Goal: Information Seeking & Learning: Learn about a topic

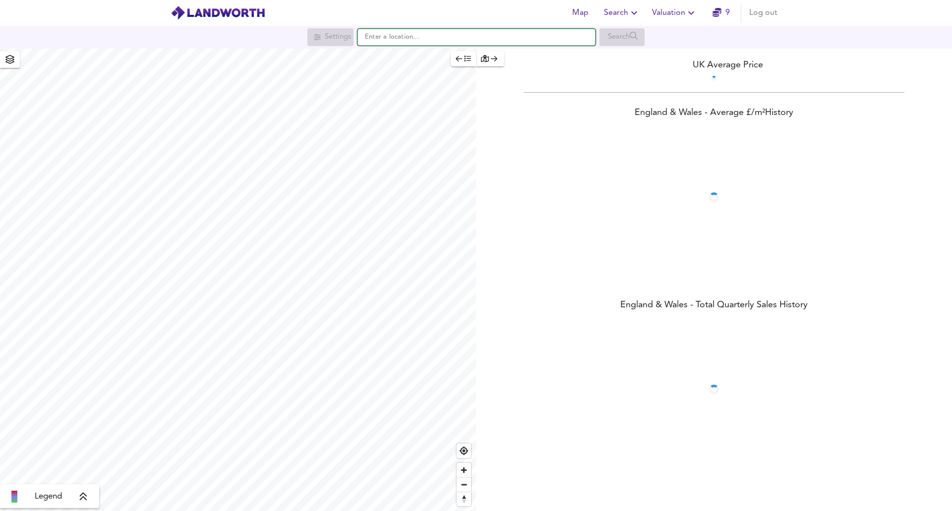
click at [388, 39] on input "text" at bounding box center [476, 37] width 238 height 17
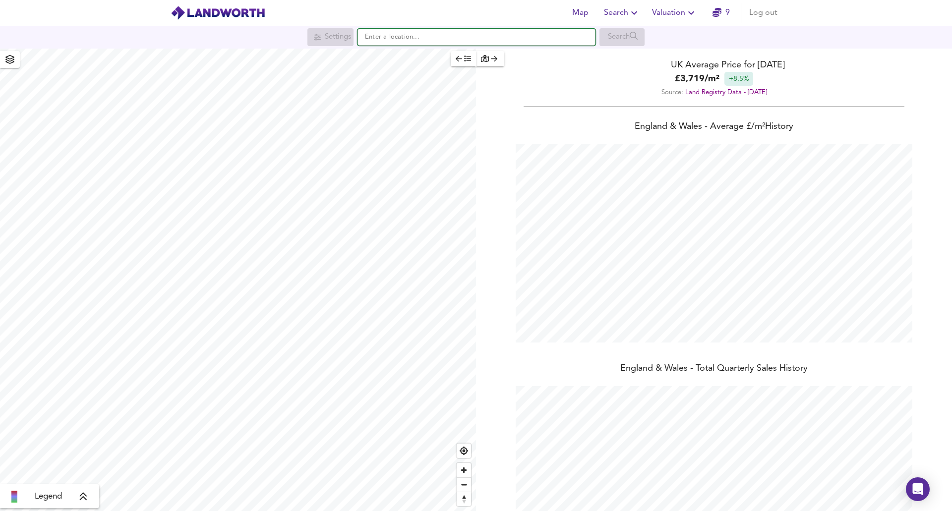
scroll to position [511, 952]
click at [496, 59] on icon "button" at bounding box center [494, 58] width 6 height 5
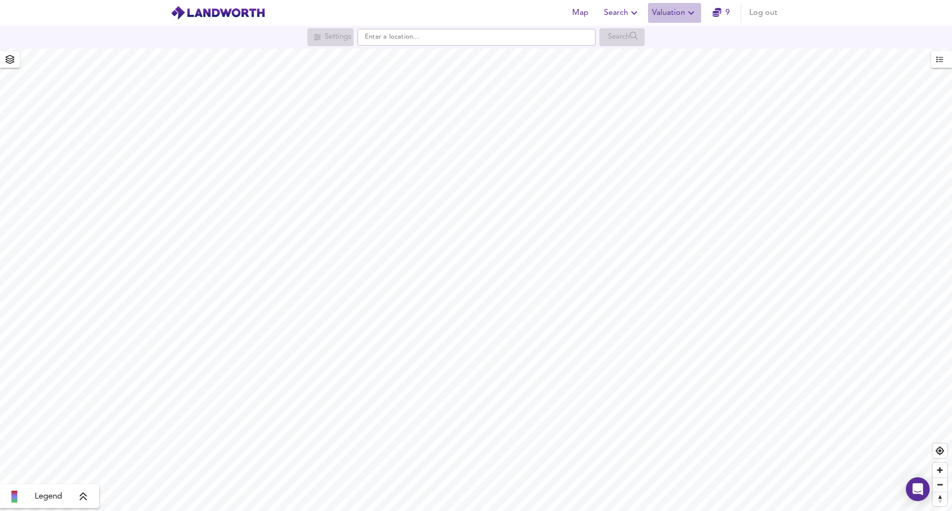
click at [684, 13] on span "Valuation" at bounding box center [674, 13] width 45 height 14
click at [623, 11] on span "Search" at bounding box center [622, 13] width 36 height 14
click at [613, 55] on li "Search History" at bounding box center [622, 54] width 98 height 18
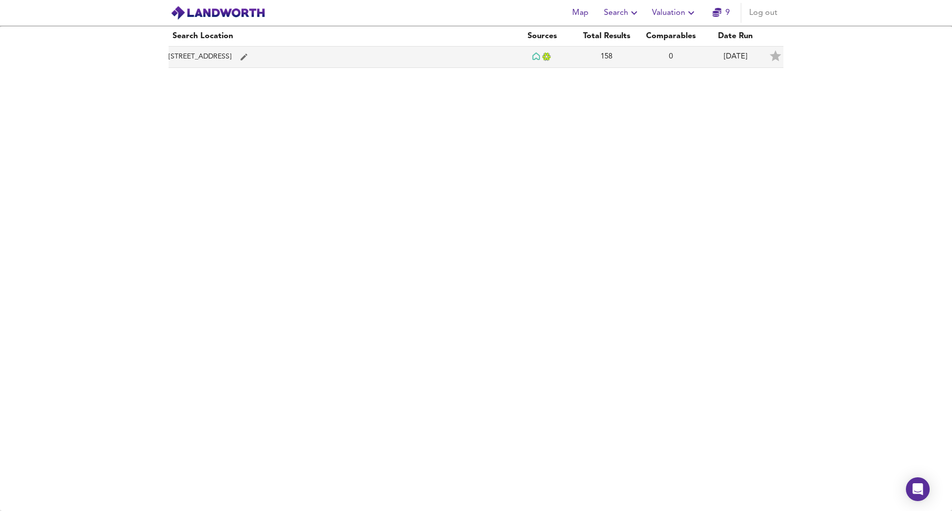
click at [248, 55] on icon "simple table" at bounding box center [243, 57] width 9 height 9
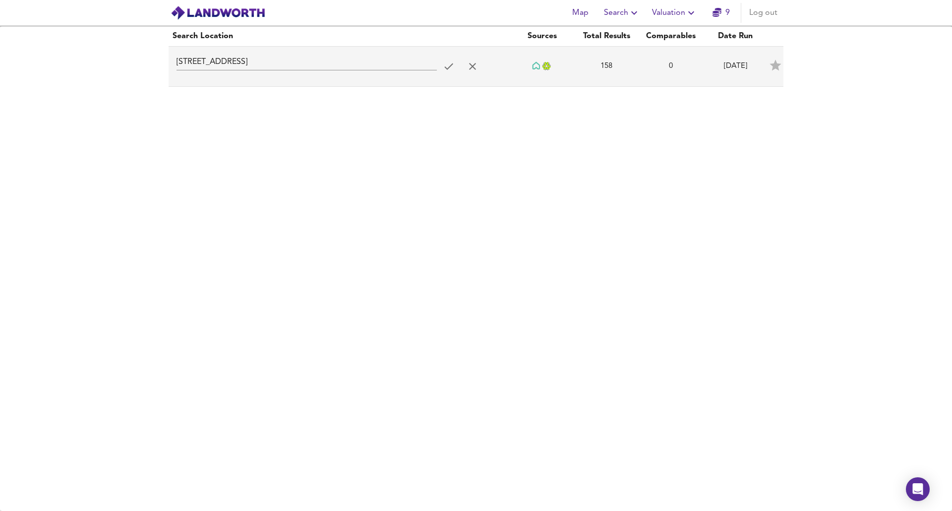
click at [364, 160] on div "Search Location Sources Total Results Comparables [GEOGRAPHIC_DATA] 158 0 [DATE…" at bounding box center [476, 268] width 952 height 485
click at [431, 101] on div "Search Location Sources Total Results Comparables [GEOGRAPHIC_DATA] 158 0 [DATE…" at bounding box center [476, 268] width 952 height 485
click at [222, 66] on input "[STREET_ADDRESS]" at bounding box center [306, 63] width 260 height 16
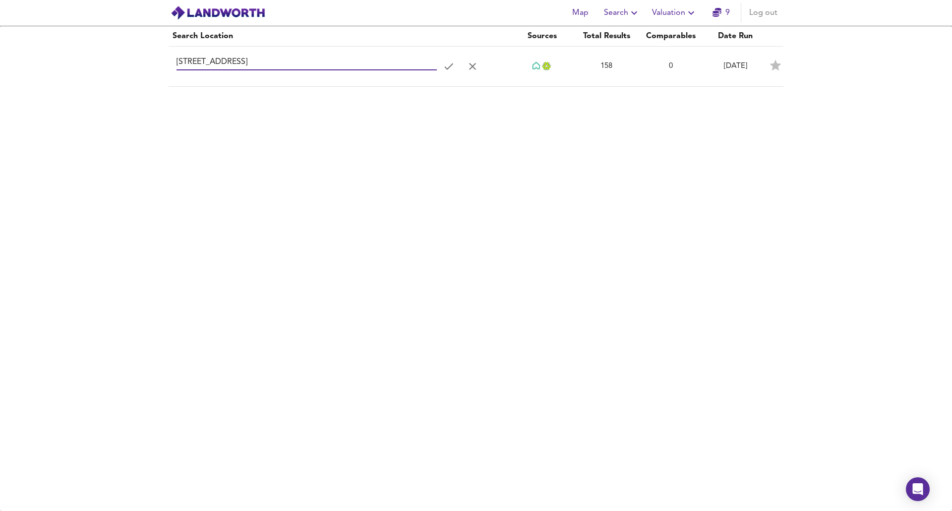
click at [166, 117] on div "Search Location Sources Total Results Comparables [GEOGRAPHIC_DATA] 158 0 [DATE…" at bounding box center [476, 268] width 952 height 485
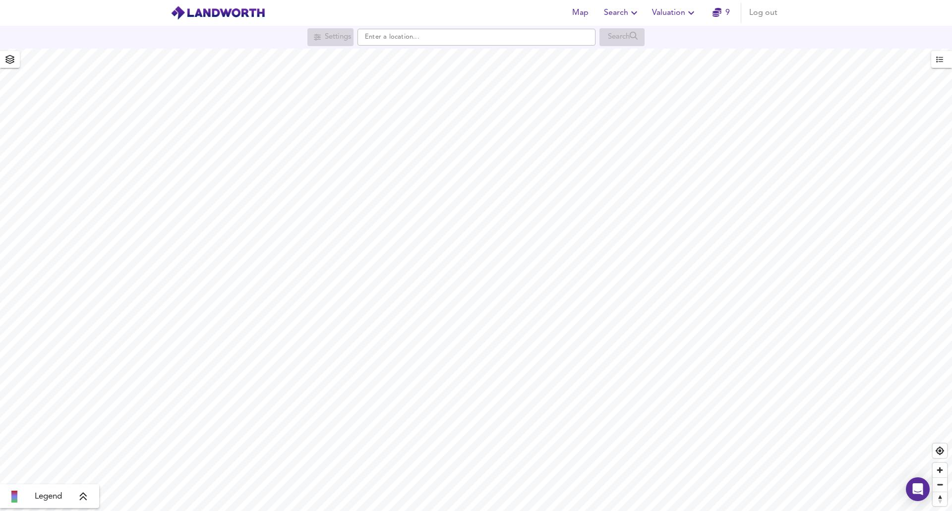
click at [670, 15] on span "Valuation" at bounding box center [674, 13] width 45 height 14
click at [624, 14] on span "Search" at bounding box center [622, 13] width 36 height 14
click at [627, 57] on li "Search History" at bounding box center [622, 54] width 98 height 18
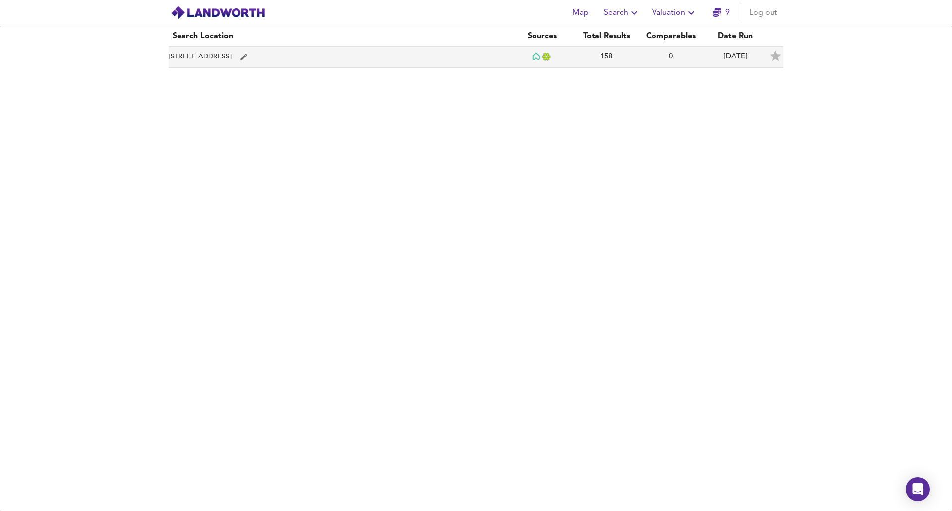
click at [224, 57] on td "[STREET_ADDRESS]" at bounding box center [339, 57] width 341 height 21
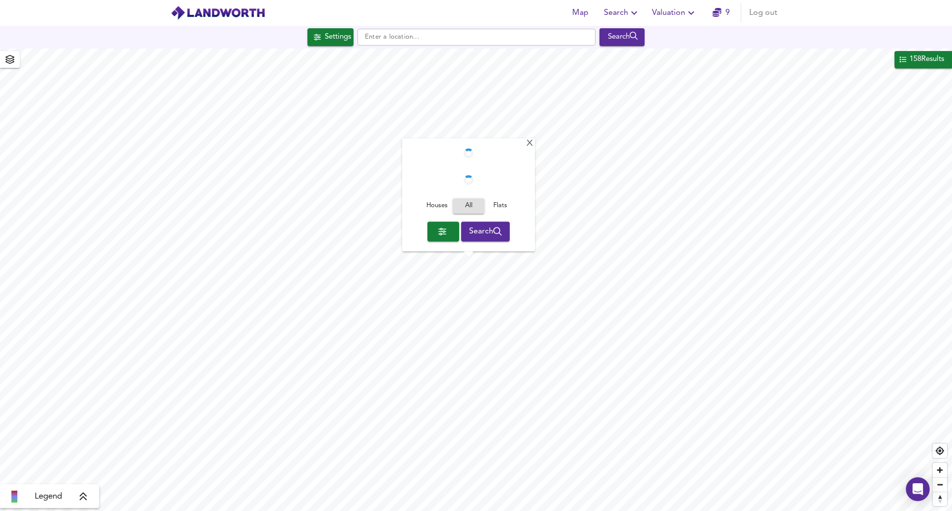
checkbox input "false"
checkbox input "true"
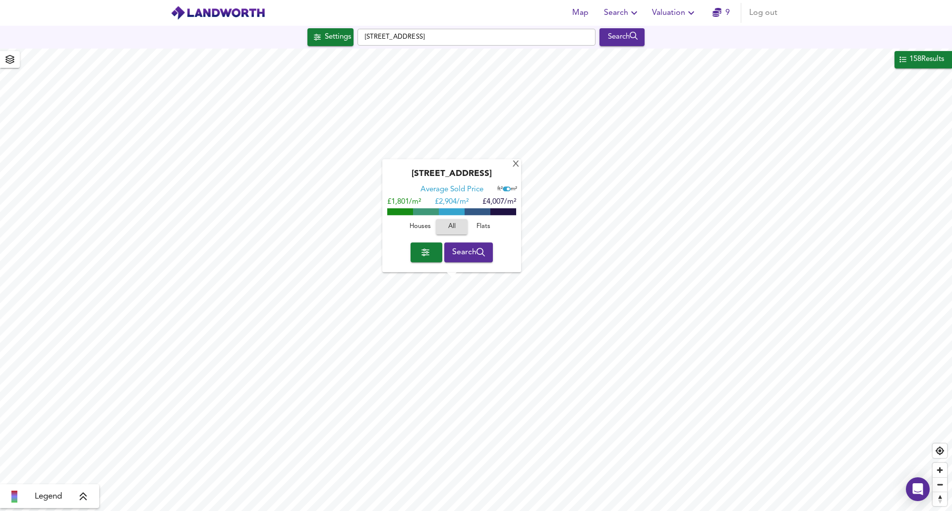
click at [923, 59] on div "158 Results" at bounding box center [926, 59] width 37 height 13
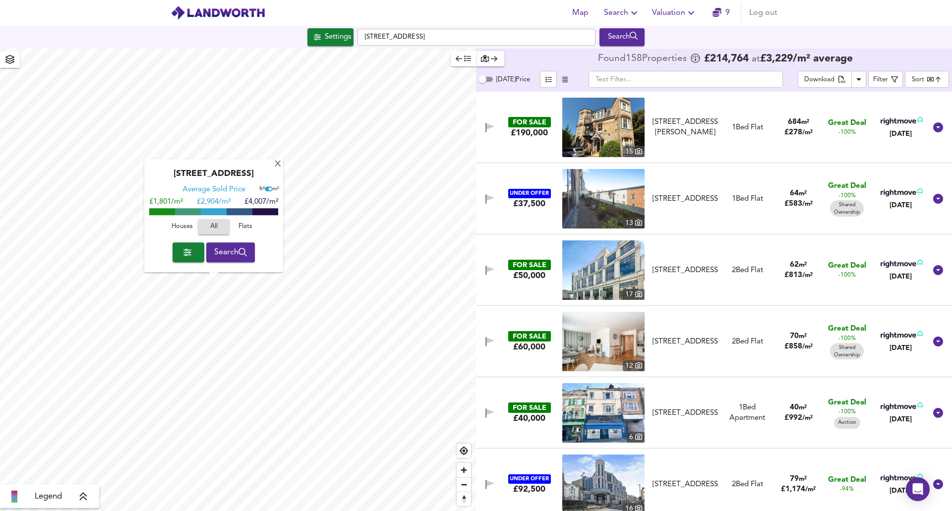
click at [931, 84] on body "Map Search Valuation 9 Log out Settings [GEOGRAPHIC_DATA] Search [GEOGRAPHIC_DA…" at bounding box center [476, 255] width 952 height 511
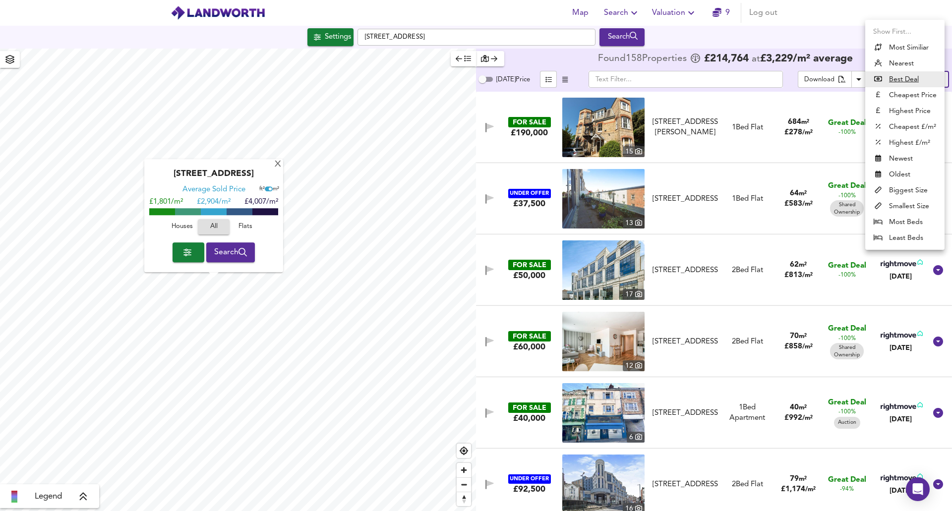
click at [895, 49] on li "Most Similiar" at bounding box center [904, 48] width 79 height 16
type input "similarityscore"
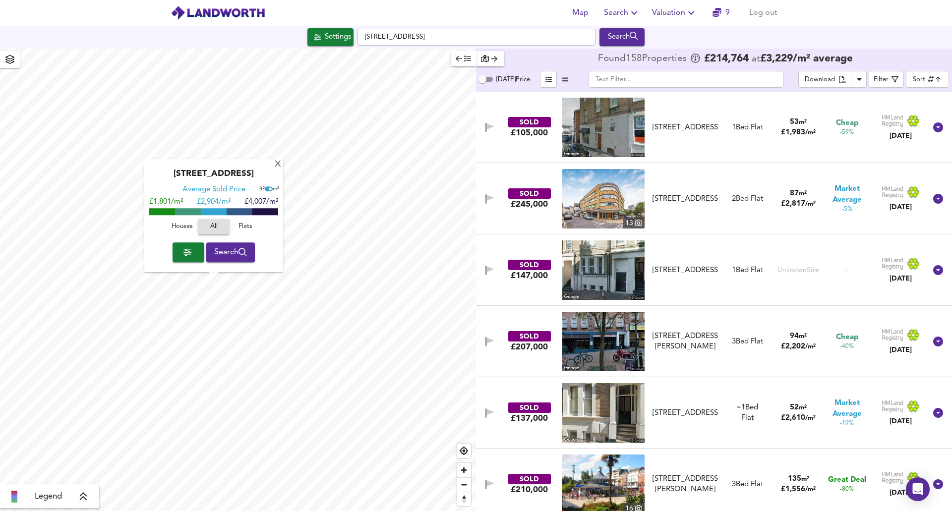
click at [523, 134] on div "£105,000" at bounding box center [529, 132] width 37 height 11
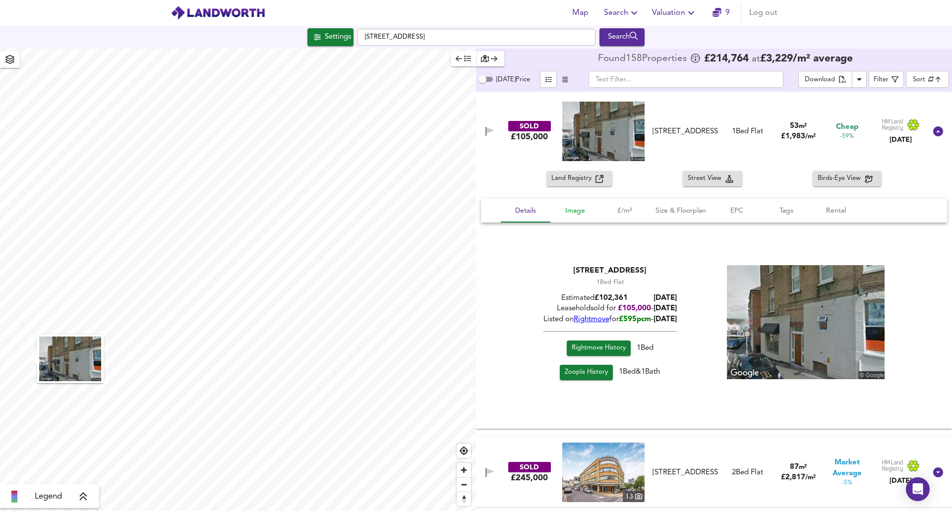
click at [576, 215] on span "Image" at bounding box center [575, 211] width 38 height 12
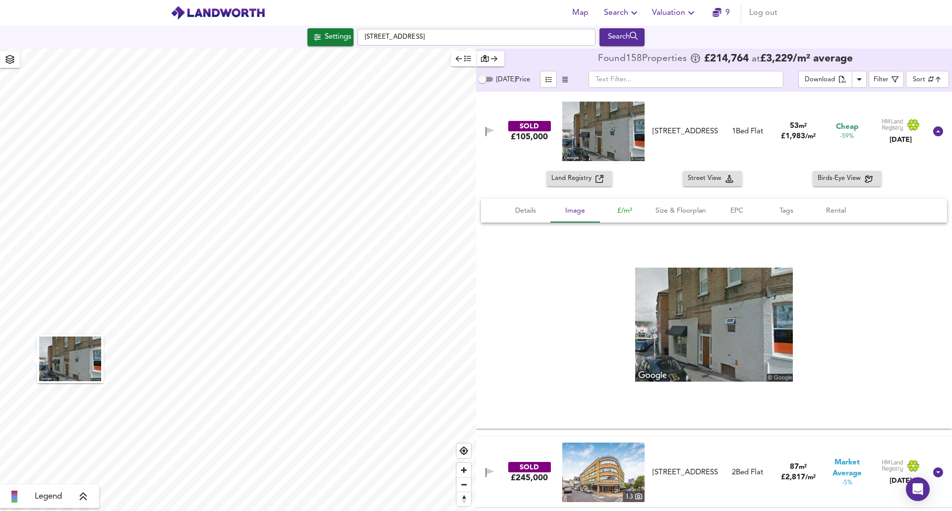
click at [617, 211] on span "£/m²" at bounding box center [625, 211] width 38 height 12
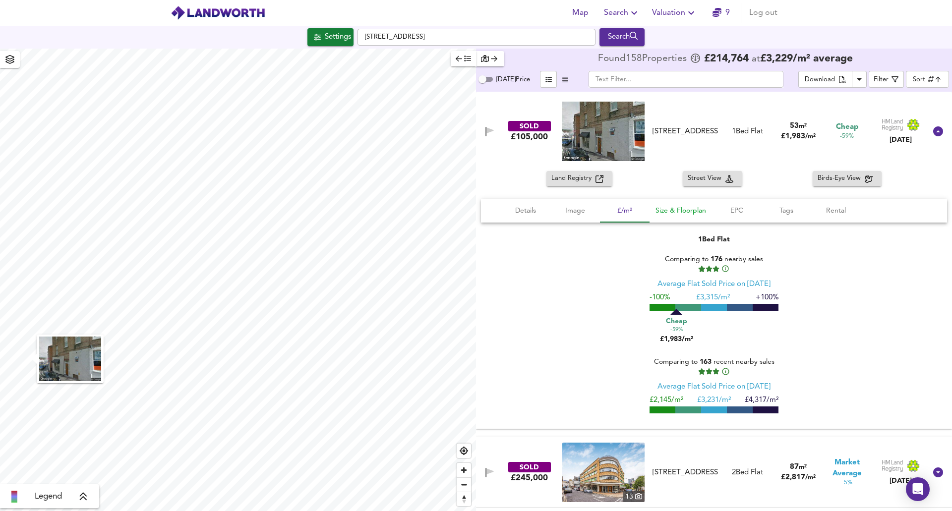
click at [683, 214] on span "Size & Floorplan" at bounding box center [680, 211] width 51 height 12
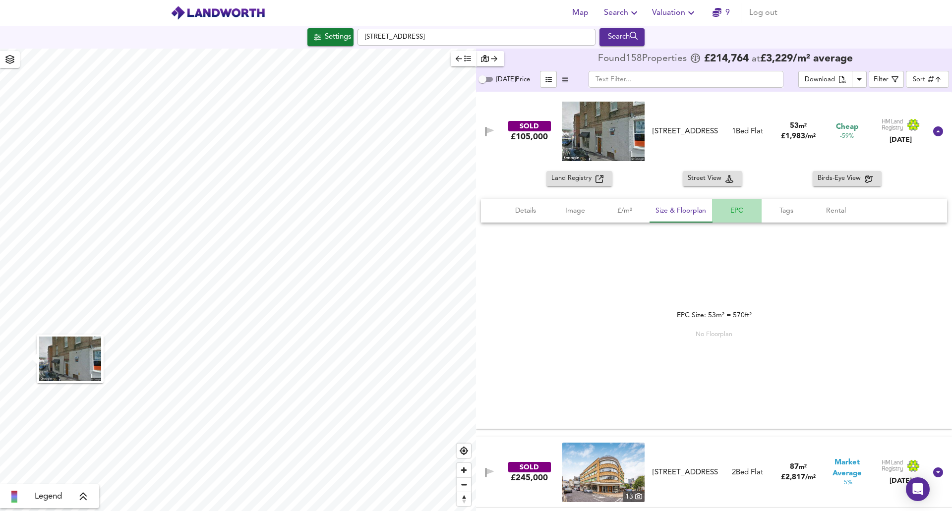
click at [731, 213] on span "EPC" at bounding box center [737, 211] width 38 height 12
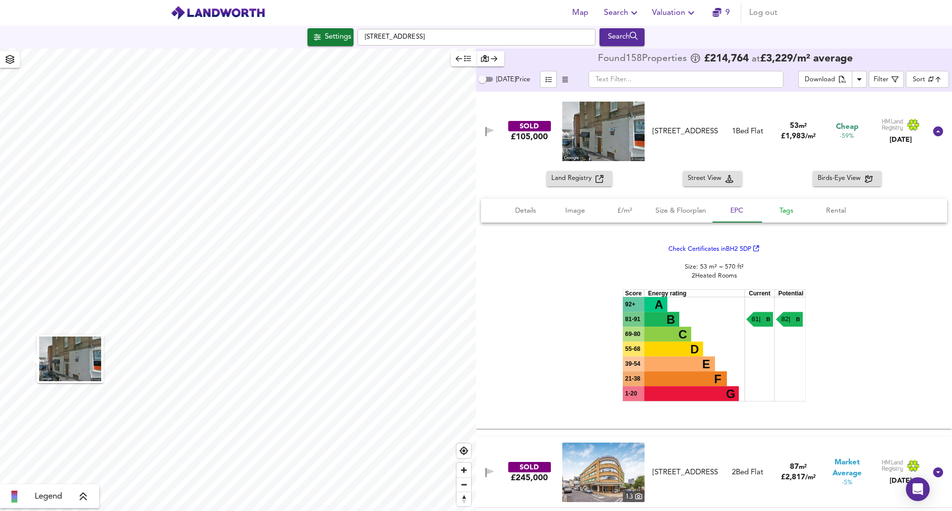
click at [793, 211] on span "Tags" at bounding box center [786, 211] width 38 height 12
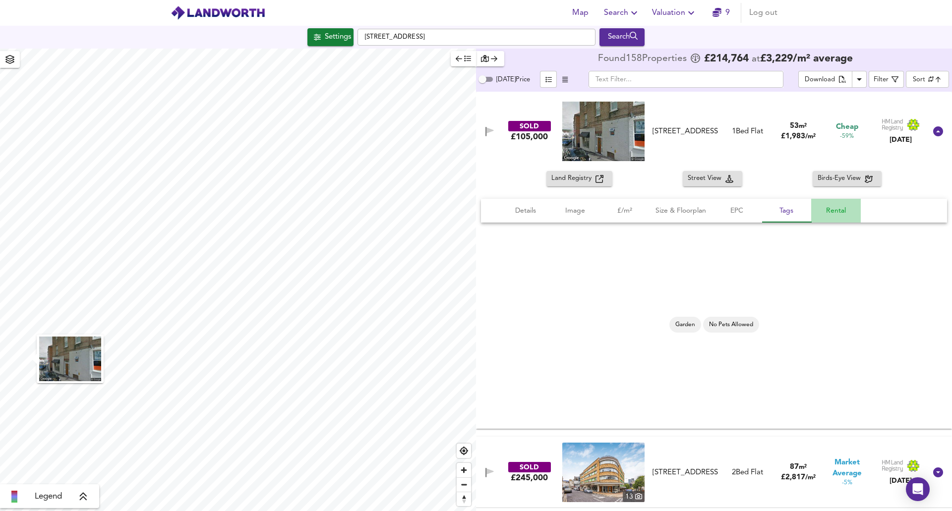
click at [837, 212] on span "Rental" at bounding box center [836, 211] width 38 height 12
click at [779, 324] on link "[DOMAIN_NAME]" at bounding box center [784, 324] width 58 height 7
click at [504, 119] on div "SOLD £105,000 [STREET_ADDRESS] [STREET_ADDRESS] 1 Bed Flat 53 m² £ 1,983 / m² C…" at bounding box center [702, 131] width 448 height 59
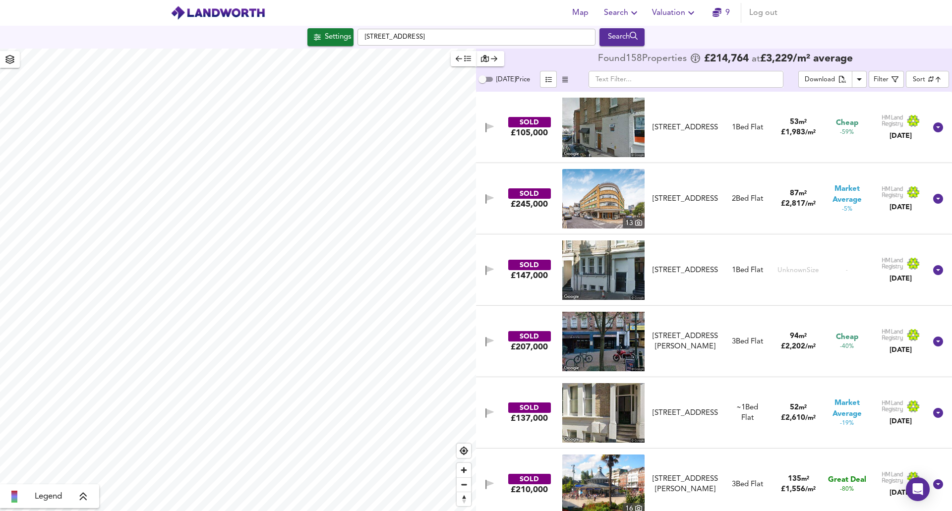
click at [499, 153] on div "SOLD £105,000 [STREET_ADDRESS] [STREET_ADDRESS] 1 Bed Flat 53 m² £ 1,983 / m² C…" at bounding box center [702, 127] width 448 height 59
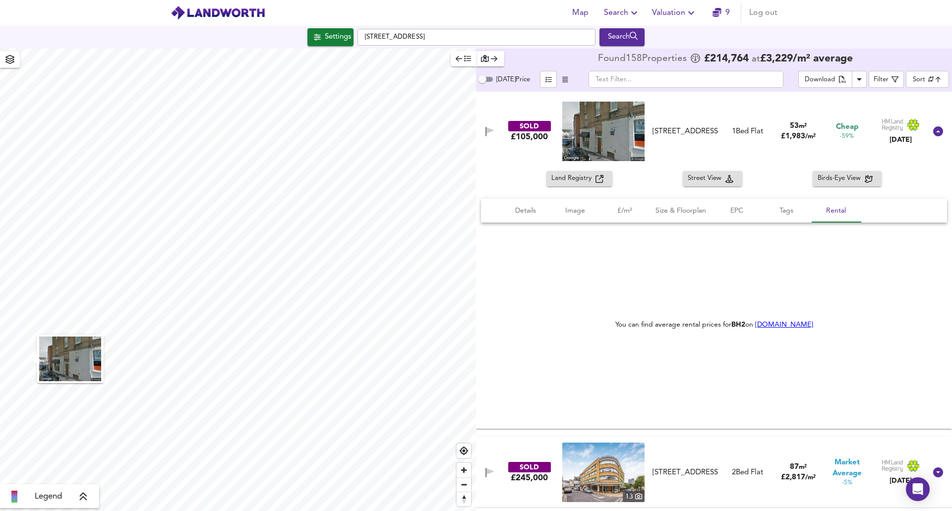
click at [499, 153] on div "SOLD £105,000 [STREET_ADDRESS] [STREET_ADDRESS] 1 Bed Flat 53 m² £ 1,983 / m² C…" at bounding box center [702, 131] width 448 height 59
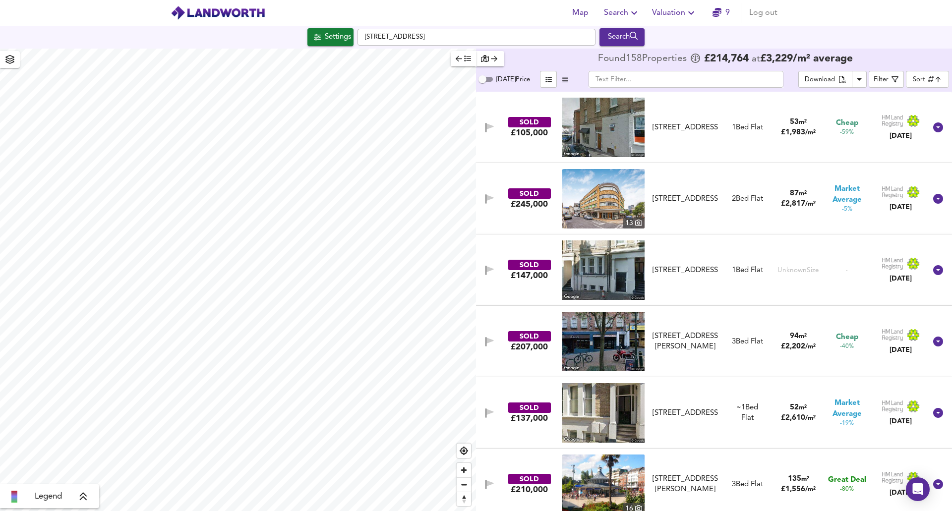
click at [938, 79] on body "Map Search Valuation 9 Log out Settings [GEOGRAPHIC_DATA] Search Legend Found 1…" at bounding box center [476, 255] width 952 height 511
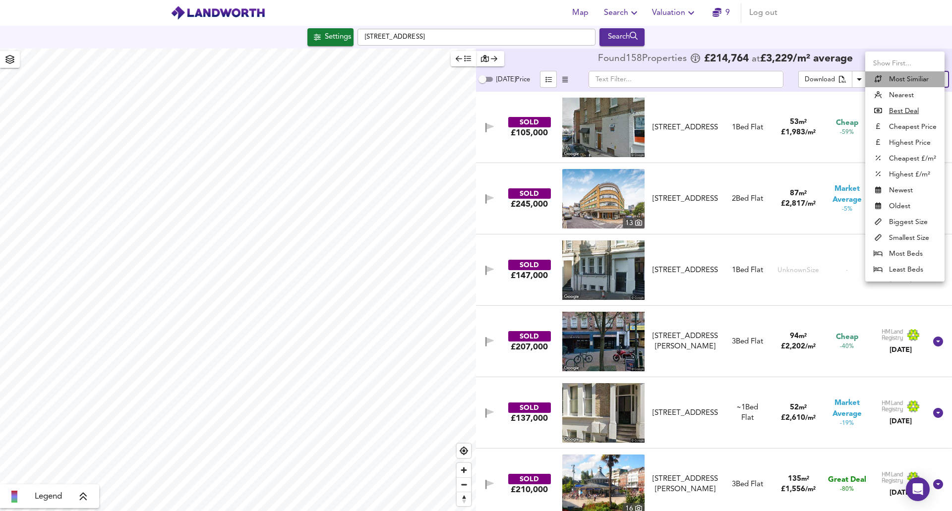
click at [886, 79] on li "Most Similiar" at bounding box center [904, 79] width 79 height 16
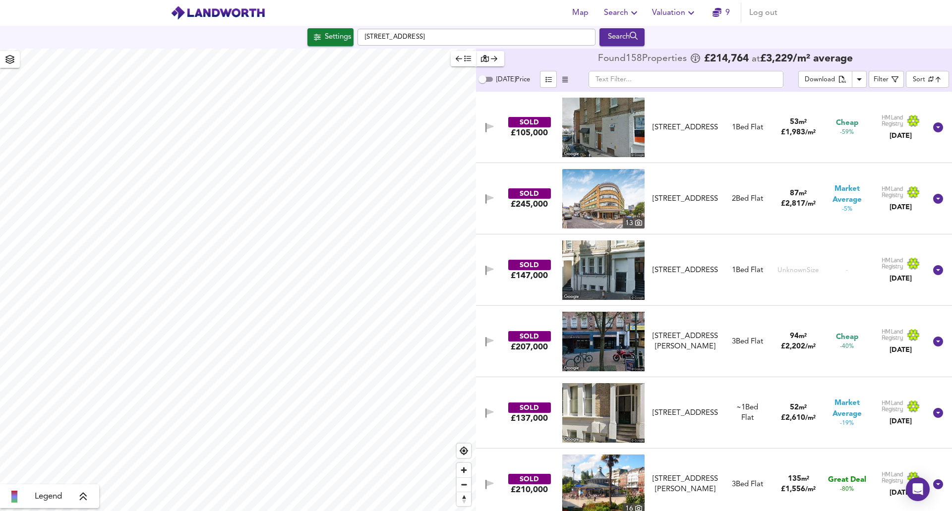
type input "326"
click at [84, 498] on icon at bounding box center [83, 497] width 7 height 8
click at [90, 428] on icon at bounding box center [90, 426] width 7 height 8
click at [924, 80] on body "Map Search Valuation 9 Log out Settings [GEOGRAPHIC_DATA] Search Legend Found 1…" at bounding box center [476, 255] width 952 height 511
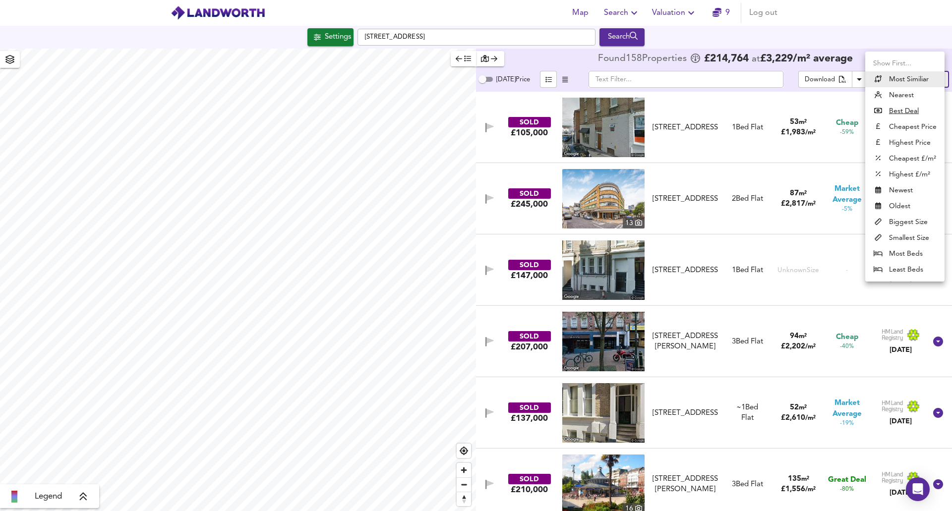
click at [884, 96] on li "Nearest" at bounding box center [904, 95] width 79 height 16
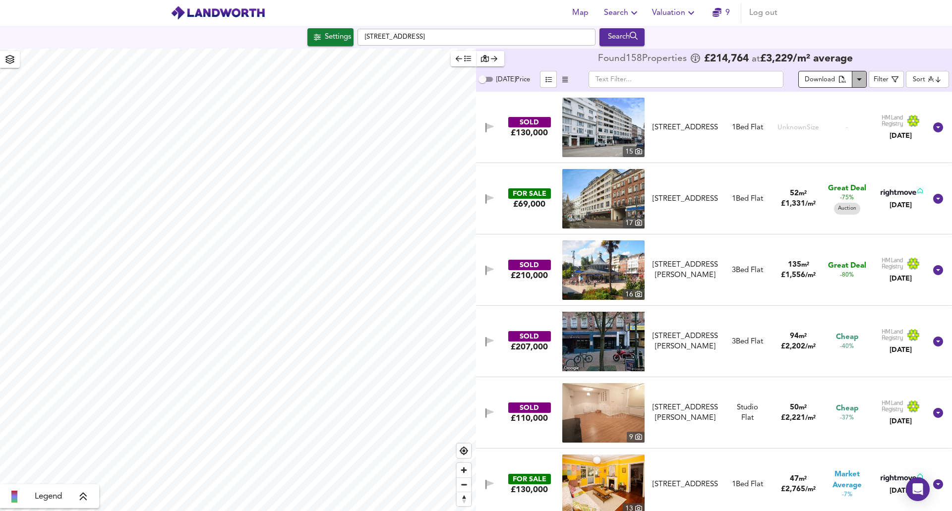
click at [856, 78] on icon "Download Results" at bounding box center [859, 79] width 12 height 12
click at [815, 77] on div "Download" at bounding box center [819, 79] width 30 height 11
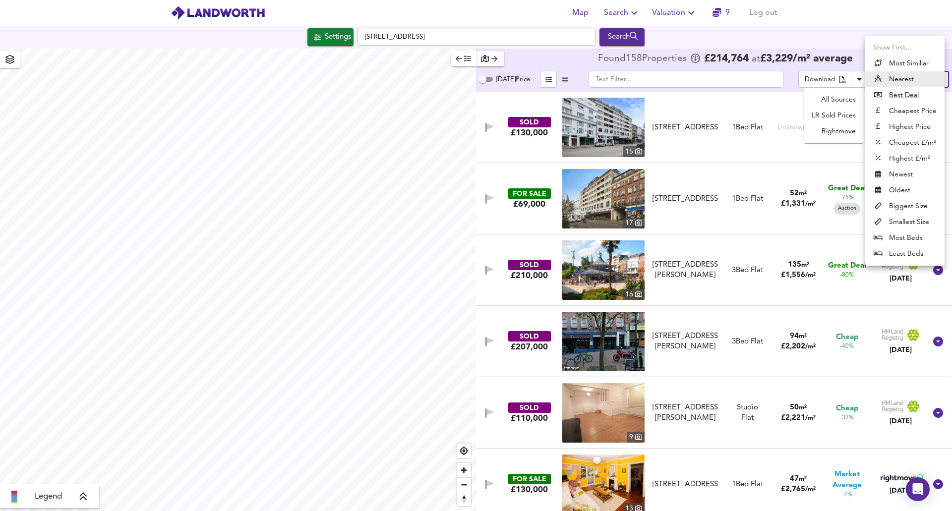
click at [914, 83] on body "Map Search Valuation 9 Log out Settings [GEOGRAPHIC_DATA] Search Legend Found 1…" at bounding box center [476, 255] width 952 height 511
click at [903, 64] on li "Most Similiar" at bounding box center [904, 64] width 79 height 16
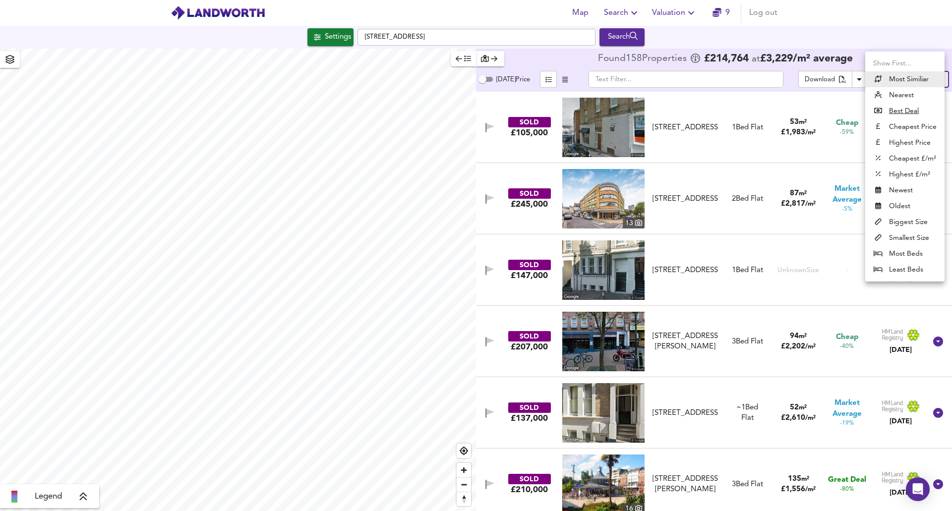
click at [936, 80] on body "Map Search Valuation 9 Log out Settings [GEOGRAPHIC_DATA] Search Legend Found 1…" at bounding box center [476, 255] width 952 height 511
click at [901, 95] on li "Nearest" at bounding box center [904, 95] width 79 height 16
type input "distancetocenter"
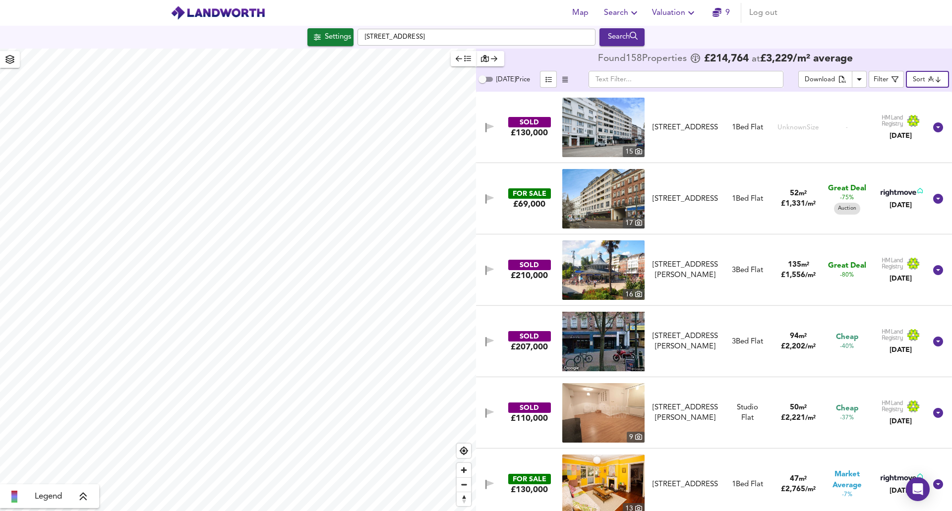
click at [923, 84] on body "Map Search Valuation 9 Log out [GEOGRAPHIC_DATA] Search Legend Found 158 Proper…" at bounding box center [476, 255] width 952 height 511
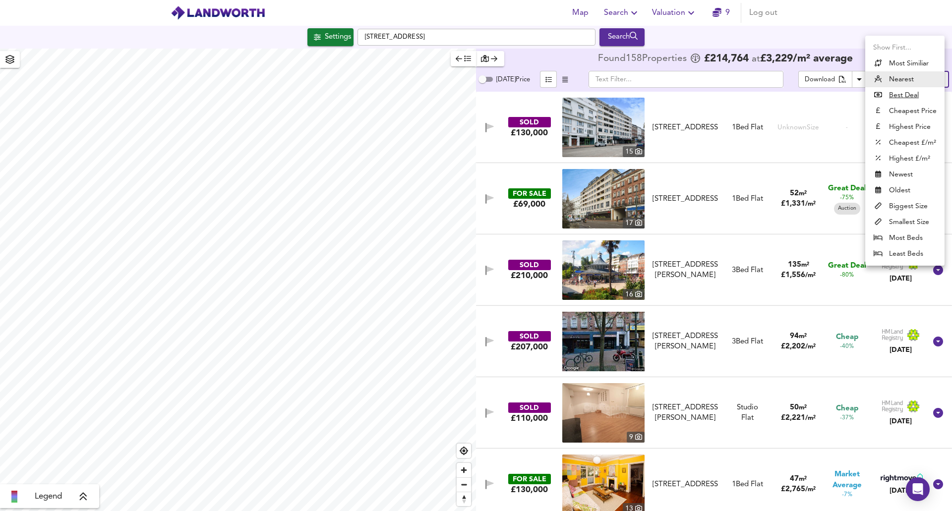
click at [901, 82] on li "Nearest" at bounding box center [904, 79] width 79 height 16
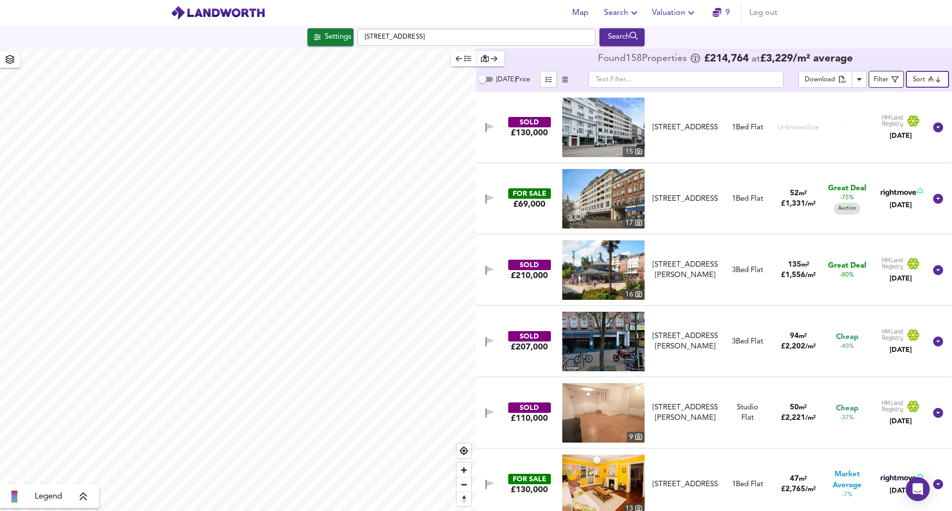
click at [882, 86] on button "Filter" at bounding box center [885, 79] width 35 height 17
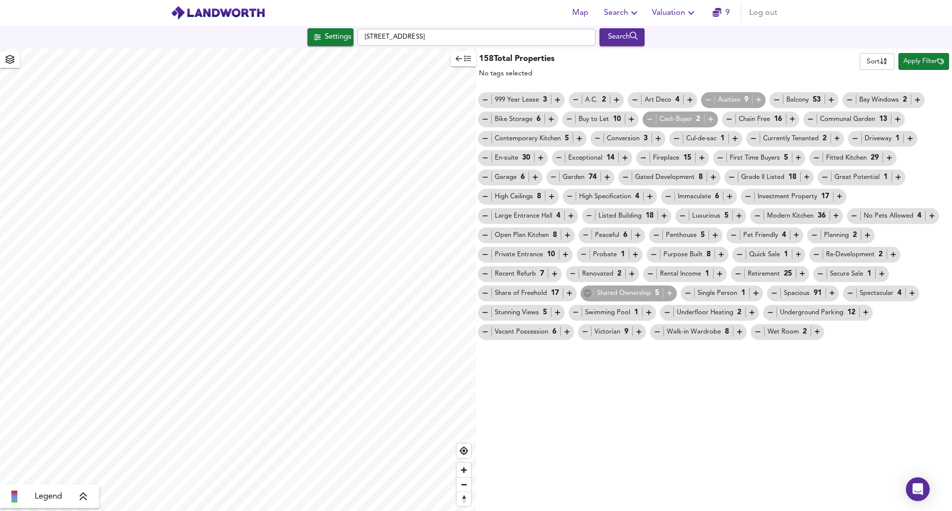
click at [586, 296] on icon "button" at bounding box center [587, 293] width 8 height 8
click at [737, 276] on icon "button" at bounding box center [738, 274] width 8 height 8
click at [802, 273] on icon "button" at bounding box center [802, 274] width 8 height 8
click at [735, 276] on icon "button" at bounding box center [738, 274] width 8 height 8
click at [739, 274] on icon "button" at bounding box center [738, 274] width 8 height 8
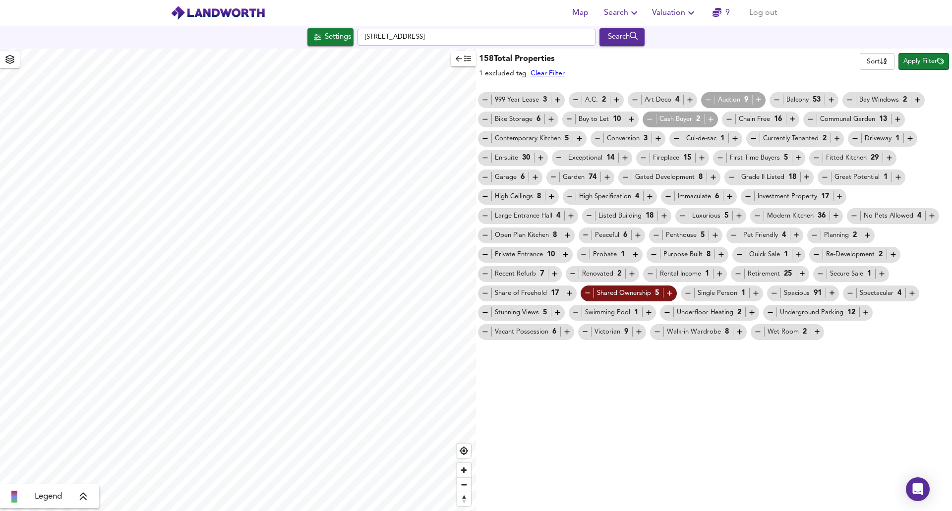
click at [739, 274] on icon "button" at bounding box center [737, 274] width 5 height 0
click at [590, 296] on icon "button" at bounding box center [587, 293] width 8 height 8
click at [590, 295] on icon "button" at bounding box center [587, 293] width 8 height 8
click at [740, 257] on icon "button" at bounding box center [739, 254] width 8 height 8
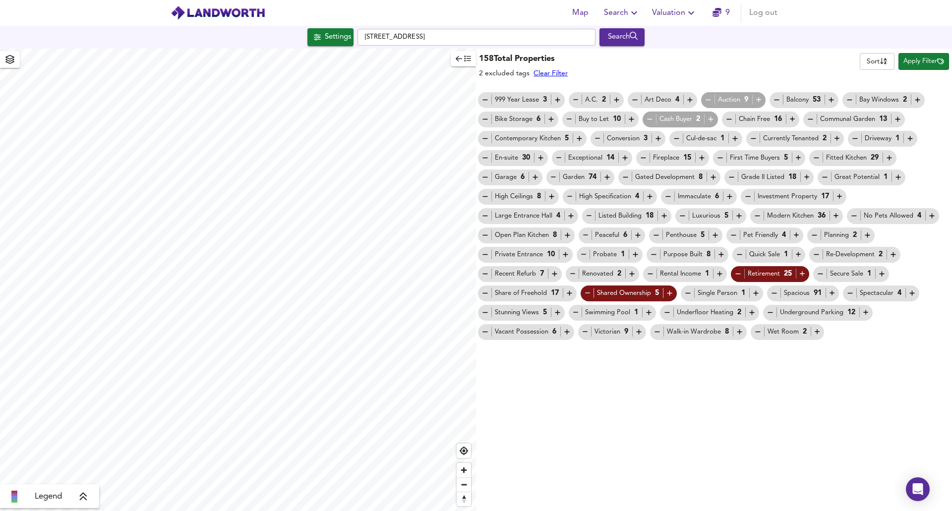
click at [654, 234] on icon "button" at bounding box center [656, 235] width 8 height 8
click at [586, 213] on icon "button" at bounding box center [589, 216] width 8 height 8
click at [684, 219] on icon "button" at bounding box center [682, 216] width 8 height 8
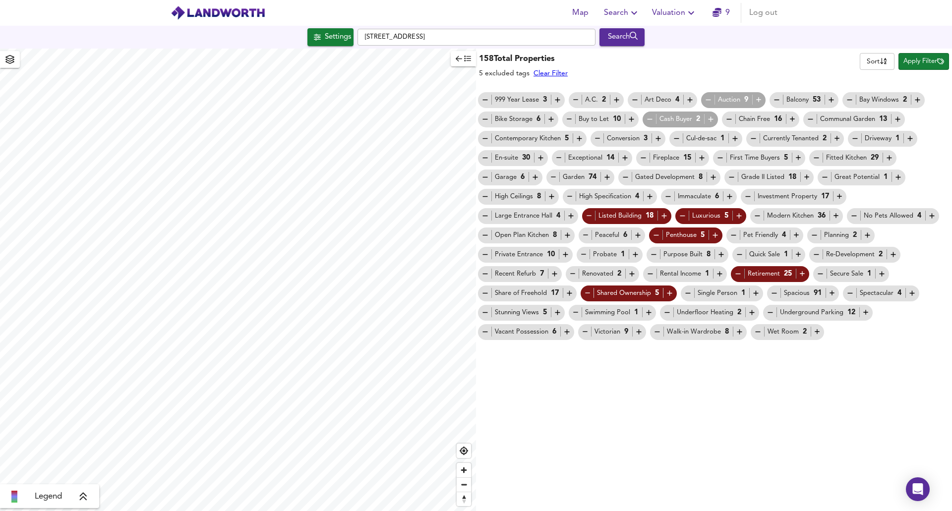
click at [487, 177] on icon "button" at bounding box center [484, 177] width 5 height 0
click at [732, 178] on icon "button" at bounding box center [731, 177] width 8 height 8
click at [929, 67] on button "Apply Filter" at bounding box center [923, 61] width 51 height 17
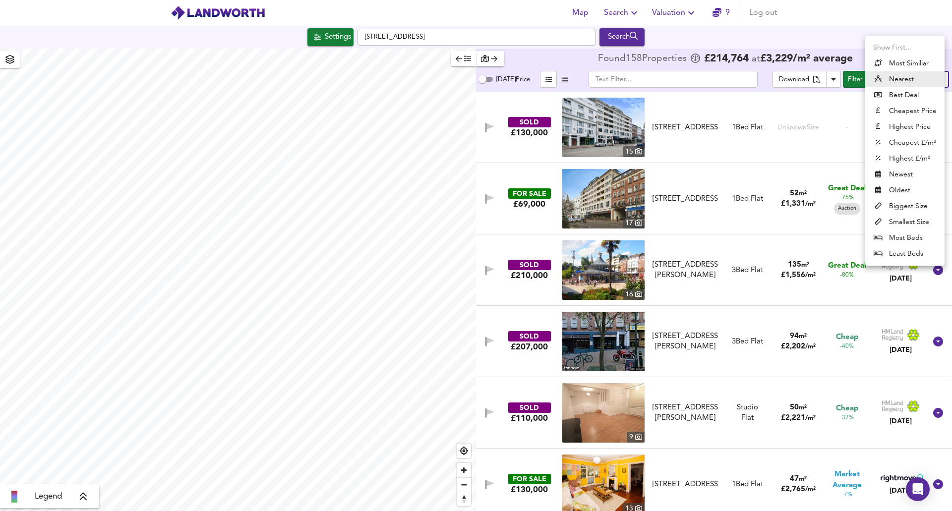
click at [926, 79] on body "Map Search Valuation 9 Log out Settings [GEOGRAPHIC_DATA] Search Legend Found 1…" at bounding box center [476, 255] width 952 height 511
click at [911, 59] on li "Most Similiar" at bounding box center [904, 64] width 79 height 16
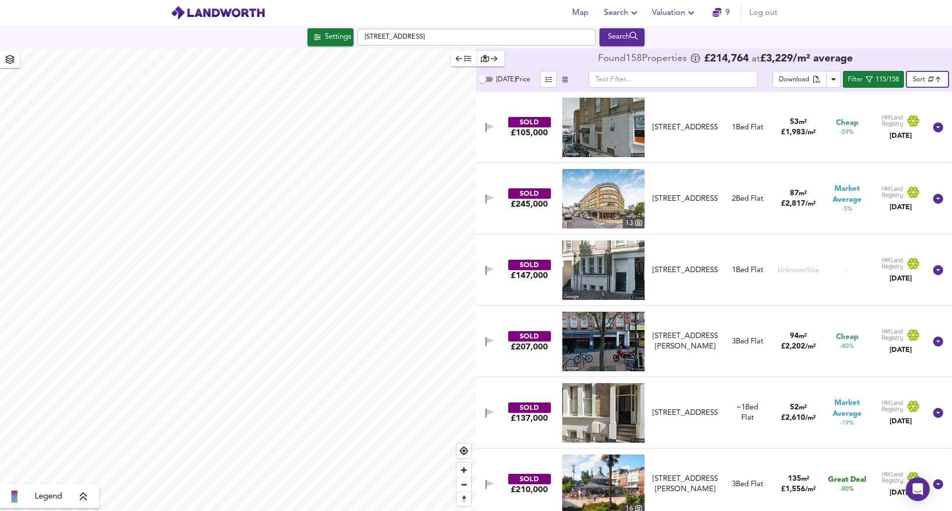
click at [914, 83] on body "Map Search Valuation 9 Log out [GEOGRAPHIC_DATA] 6DT Search Legend Found 158 Pr…" at bounding box center [476, 255] width 952 height 511
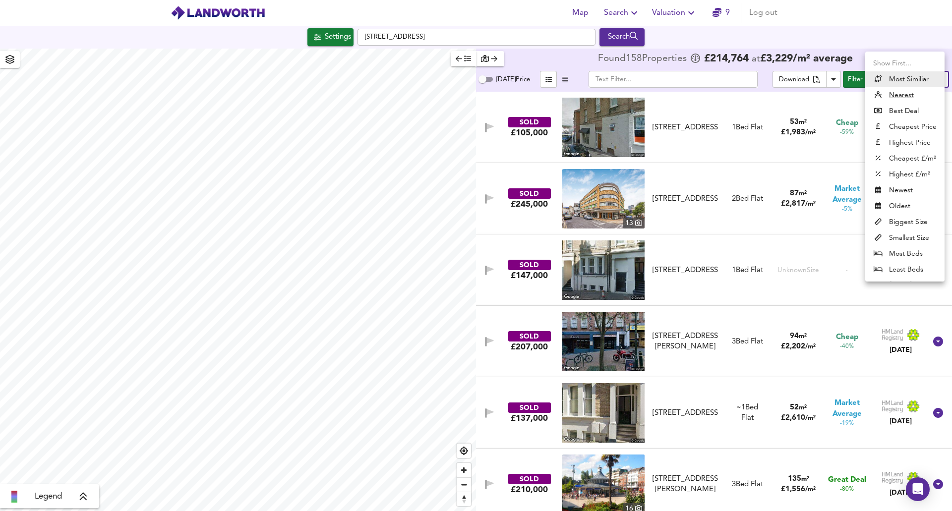
click at [892, 80] on li "Most Similiar" at bounding box center [904, 79] width 79 height 16
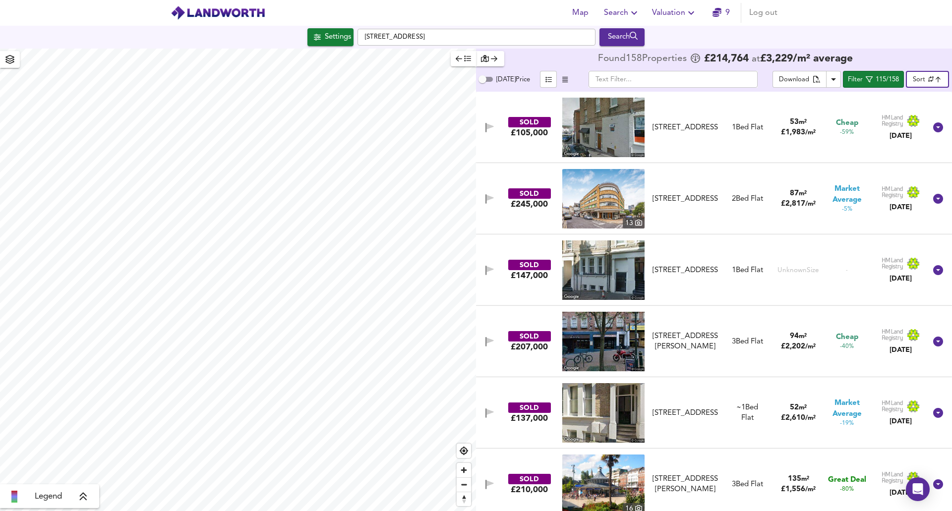
click at [917, 85] on body "Map Search Valuation 9 Log out [GEOGRAPHIC_DATA] 6DT Search Legend Found 158 Pr…" at bounding box center [476, 255] width 952 height 511
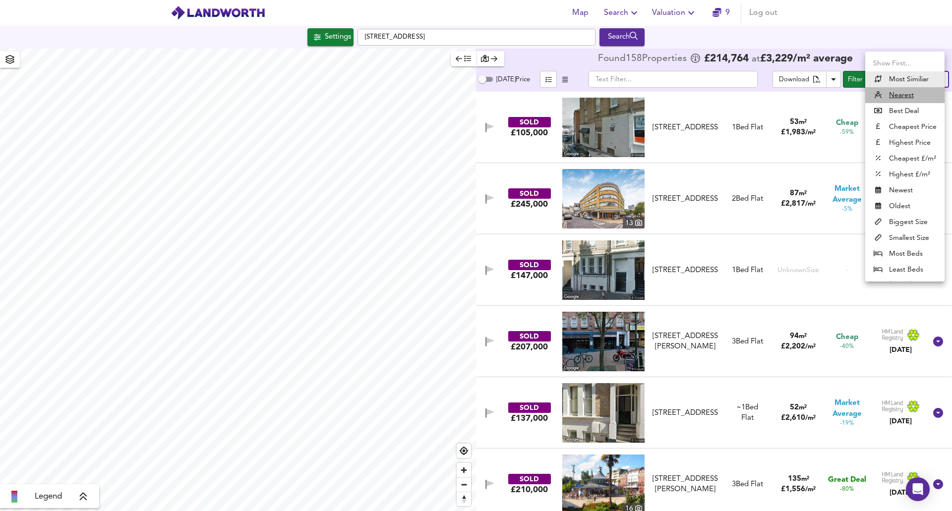
click at [894, 96] on u "Nearest" at bounding box center [901, 95] width 25 height 10
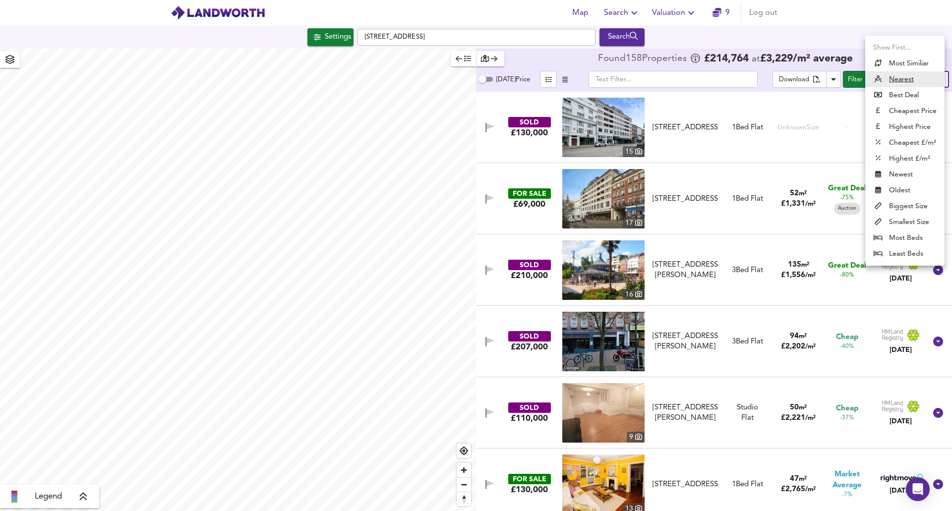
click at [916, 83] on body "Map Search Valuation 9 Log out Settings [GEOGRAPHIC_DATA] Search Legend Found 1…" at bounding box center [476, 255] width 952 height 511
click at [889, 205] on li "Biggest Size" at bounding box center [904, 206] width 79 height 16
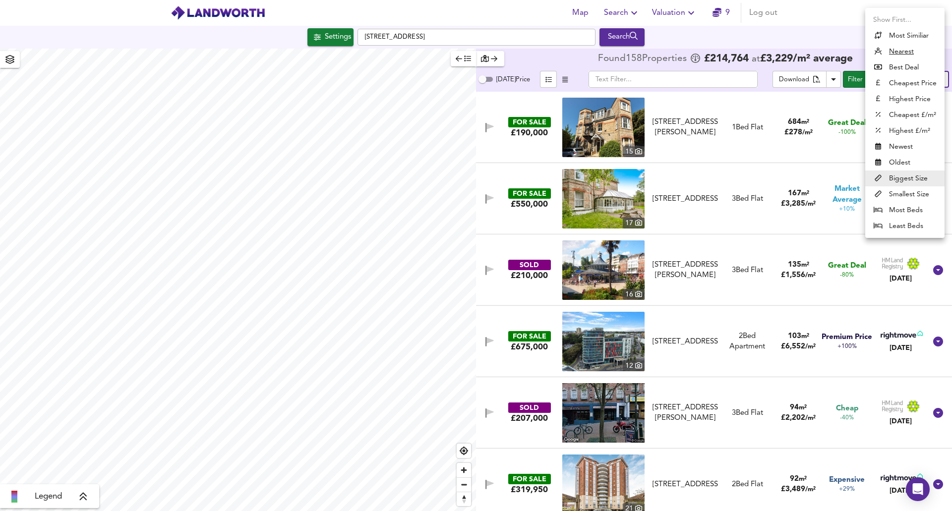
click at [914, 79] on body "Map Search Valuation 9 Log out Settings [GEOGRAPHIC_DATA] Search Legend Found 1…" at bounding box center [476, 255] width 952 height 511
click at [888, 192] on li "Smallest Size" at bounding box center [904, 194] width 79 height 16
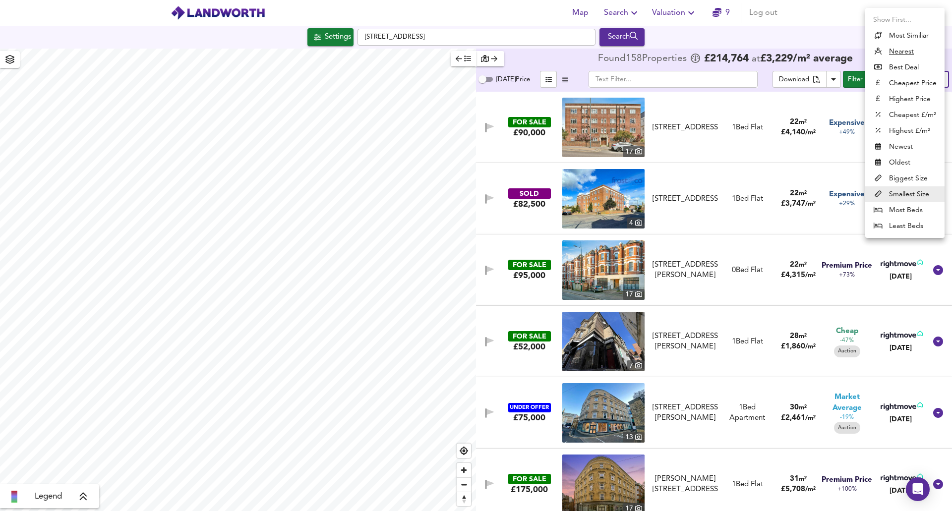
click at [915, 81] on body "Map Search Valuation 9 Log out [GEOGRAPHIC_DATA] Search Legend Found 158 Proper…" at bounding box center [476, 255] width 952 height 511
click at [886, 228] on li "Least Beds" at bounding box center [904, 226] width 79 height 16
type input "leastbeds"
